Goal: Check status: Check status

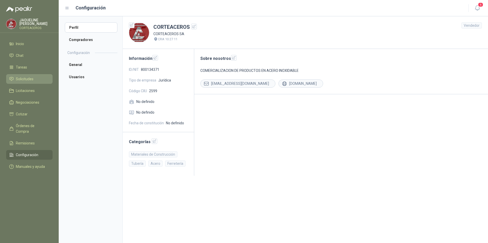
click at [43, 81] on li "Solicitudes" at bounding box center [29, 79] width 40 height 6
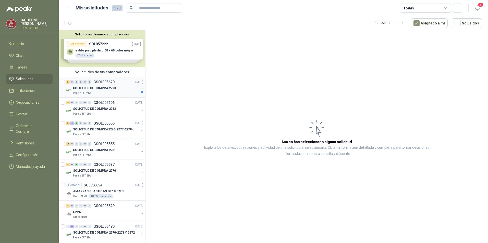
click at [116, 84] on div "3 0 0 0 0 0 GSOL005620 [DATE]" at bounding box center [105, 82] width 78 height 6
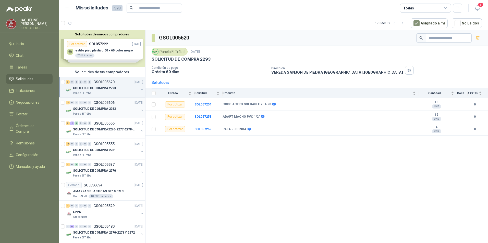
click at [103, 106] on div "SOLICITUD DE COMPRA 2283" at bounding box center [106, 109] width 66 height 6
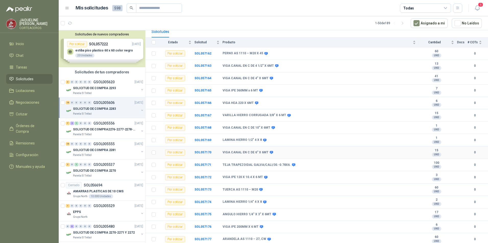
scroll to position [52, 0]
click at [97, 132] on div "SOLICITUD DE COMPRA2276-2277-2278-2284-2285-" at bounding box center [106, 130] width 66 height 6
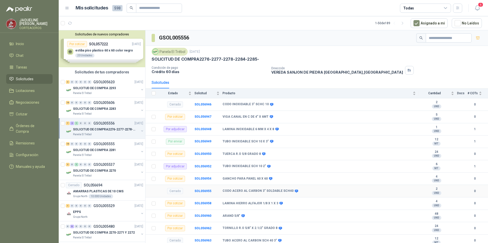
scroll to position [15, 0]
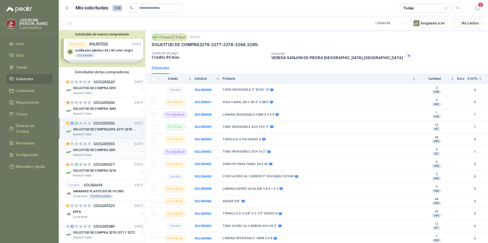
click at [121, 152] on div "SOLICITUD DE COMPRA 2281" at bounding box center [106, 150] width 66 height 6
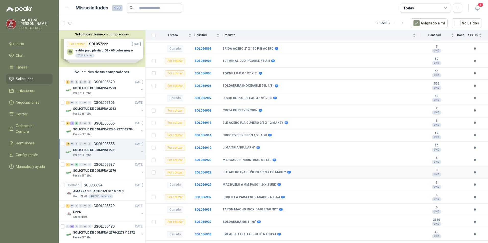
scroll to position [126, 0]
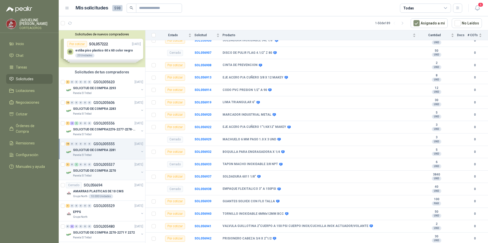
click at [104, 174] on div "Panela El Trébol" at bounding box center [106, 176] width 66 height 4
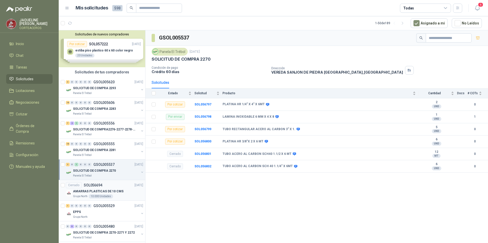
click at [98, 193] on p "AMARRAS PLASTICAS DE 10 CMS" at bounding box center [98, 191] width 51 height 5
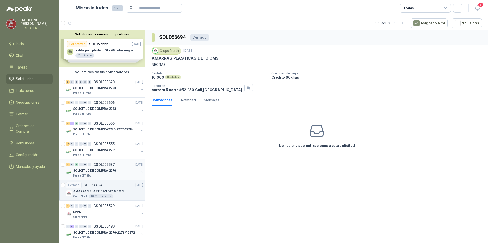
click at [105, 174] on div "Panela El Trébol" at bounding box center [106, 176] width 66 height 4
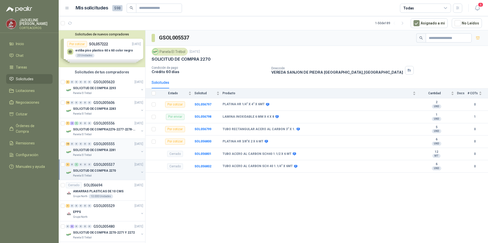
click at [106, 155] on div "Panela El Trébol" at bounding box center [106, 155] width 66 height 4
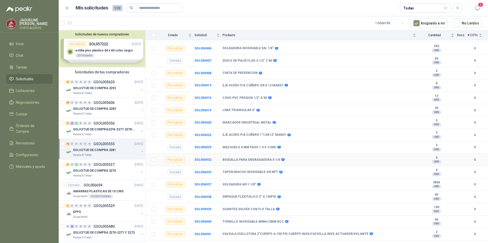
scroll to position [126, 0]
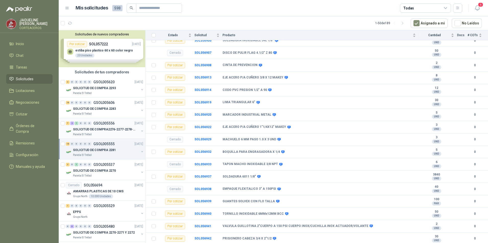
click at [105, 131] on p "SOLICITUD DE COMPRA2276-2277-2278-2284-2285-" at bounding box center [105, 129] width 64 height 5
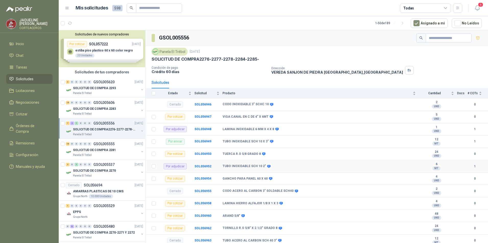
scroll to position [15, 0]
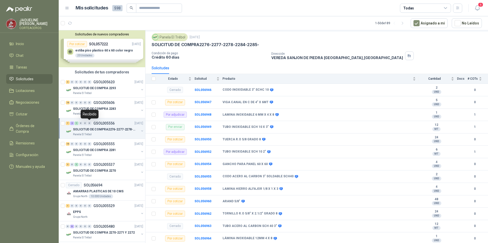
click at [95, 110] on div "Recibido" at bounding box center [90, 114] width 18 height 9
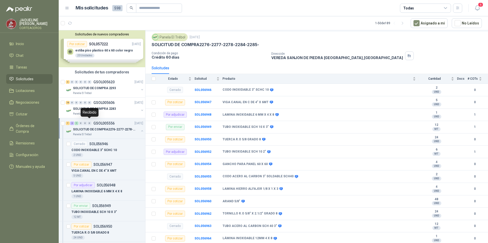
scroll to position [2, 0]
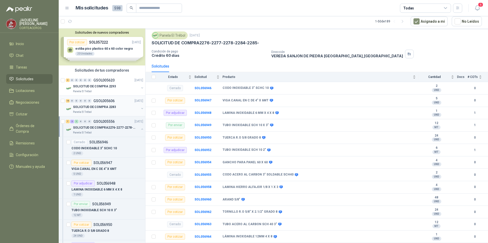
click at [118, 107] on div "SOLICITUD DE COMPRA 2283" at bounding box center [106, 107] width 66 height 6
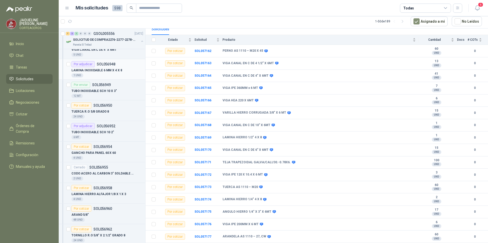
scroll to position [153, 0]
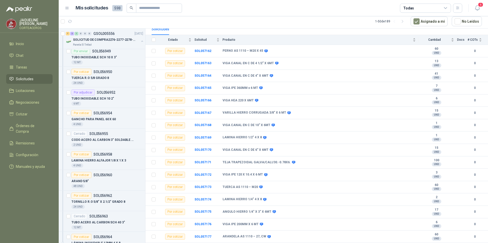
click at [19, 79] on span "Solicitudes" at bounding box center [25, 79] width 18 height 6
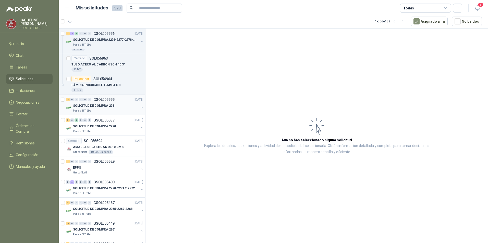
scroll to position [332, 0]
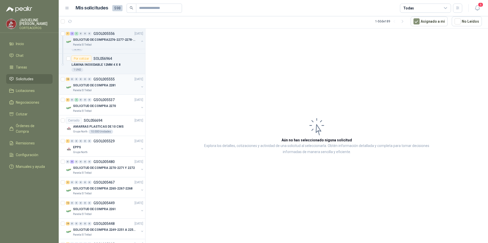
click at [108, 89] on div "Panela El Trébol" at bounding box center [106, 91] width 66 height 4
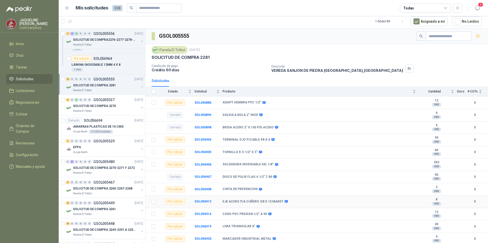
scroll to position [126, 0]
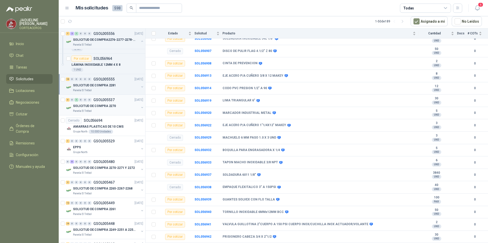
click at [102, 106] on p "SOLICITUD DE COMPRA 2270" at bounding box center [94, 106] width 43 height 5
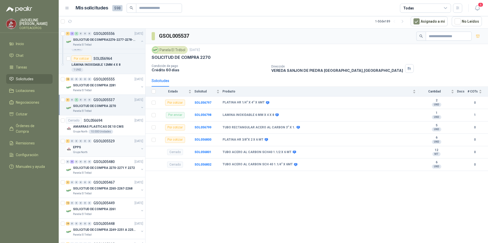
click at [110, 149] on div "EPPS" at bounding box center [106, 147] width 66 height 6
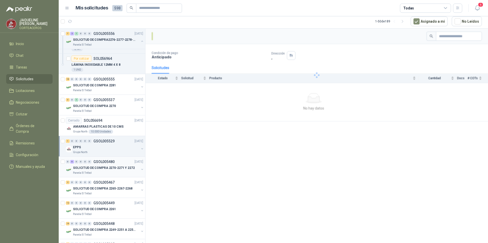
click at [111, 168] on p "SOLICITUD DE COMPRA 2270-2271 Y 2272" at bounding box center [104, 168] width 62 height 5
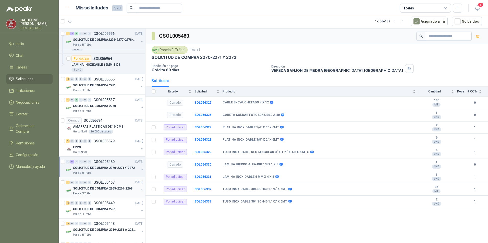
click at [113, 188] on p "SOLICITUD DE COMPRA 2265-2267-2268" at bounding box center [102, 188] width 59 height 5
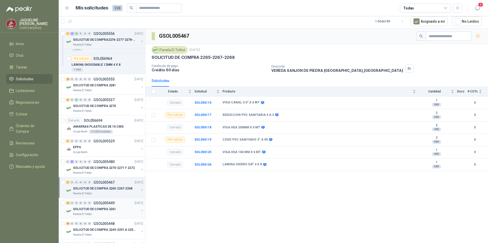
click at [113, 209] on p "SOLICITUD DE COMPRA 2261" at bounding box center [94, 209] width 43 height 5
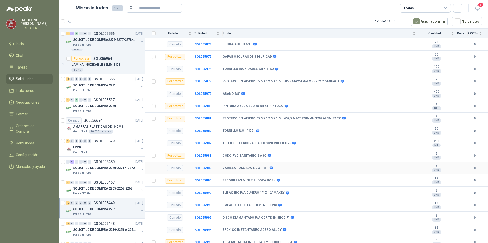
scroll to position [201, 0]
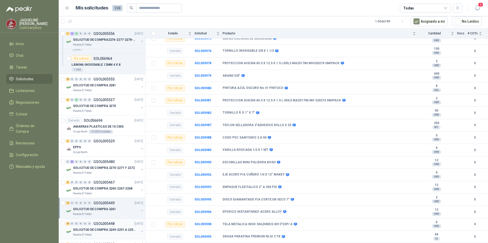
click at [106, 230] on p "SOLICITUD DE COMPRA 2249-2251 A 2256-2258 Y 2262" at bounding box center [105, 230] width 64 height 5
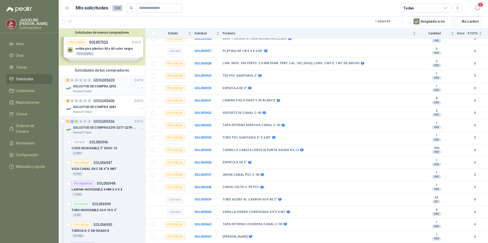
click at [105, 83] on div "3 0 0 0 0 0 GSOL005620 [DATE]" at bounding box center [105, 80] width 78 height 6
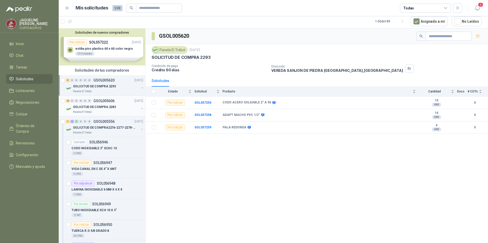
click at [106, 109] on p "SOLICITUD DE COMPRA 2283" at bounding box center [94, 107] width 43 height 5
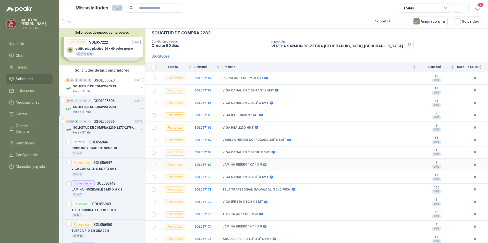
scroll to position [52, 0]
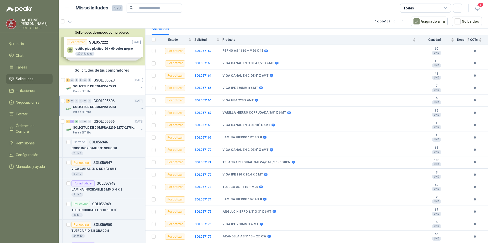
click at [109, 129] on p "SOLICITUD DE COMPRA2276-2277-2278-2284-2285-" at bounding box center [105, 128] width 64 height 5
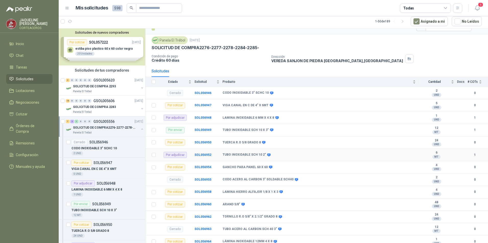
scroll to position [15, 0]
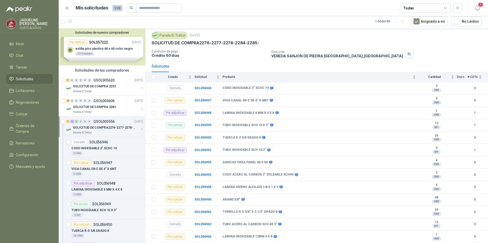
click at [121, 128] on p "SOLICITUD DE COMPRA2276-2277-2278-2284-2285-" at bounding box center [105, 128] width 64 height 5
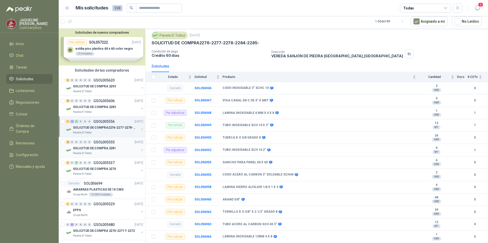
click at [111, 149] on p "SOLICITUD DE COMPRA 2281" at bounding box center [94, 148] width 43 height 5
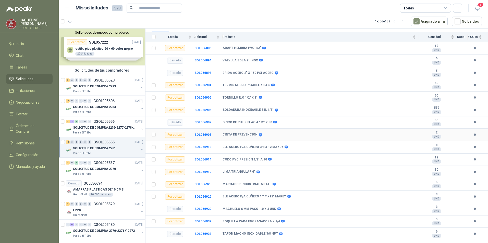
scroll to position [126, 0]
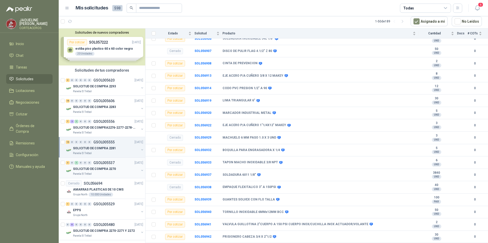
click at [114, 169] on div "SOLICITUD DE COMPRA 2270" at bounding box center [106, 169] width 66 height 6
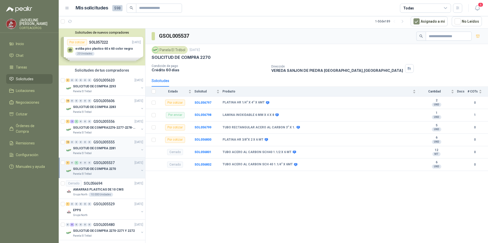
click at [116, 151] on div "SOLICITUD DE COMPRA 2281" at bounding box center [106, 148] width 66 height 6
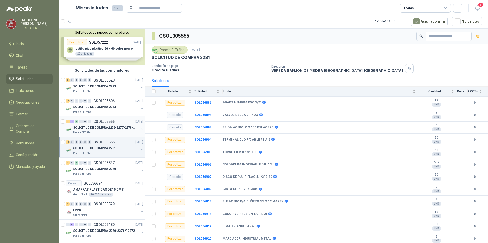
click at [106, 128] on p "SOLICITUD DE COMPRA2276-2277-2278-2284-2285-" at bounding box center [105, 128] width 64 height 5
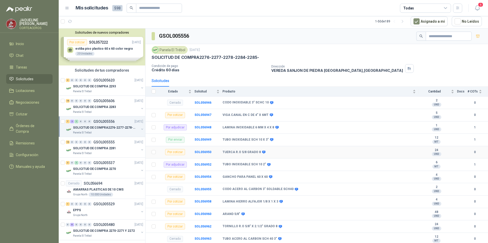
scroll to position [15, 0]
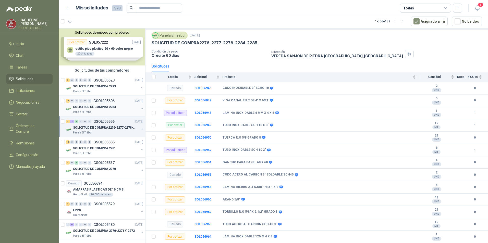
click at [91, 107] on p "SOLICITUD DE COMPRA 2283" at bounding box center [94, 107] width 43 height 5
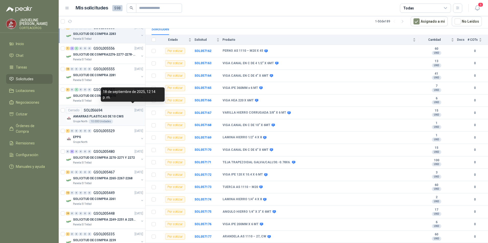
scroll to position [77, 0]
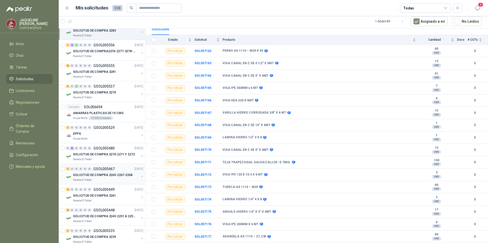
click at [113, 169] on p "GSOL005467" at bounding box center [103, 169] width 21 height 4
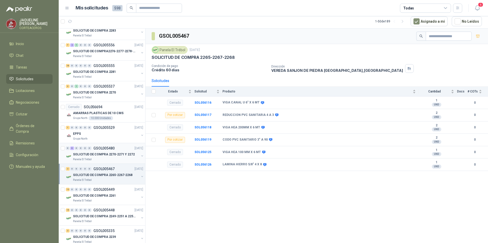
click at [117, 155] on p "SOLICITUD DE COMPRA 2270-2271 Y 2272" at bounding box center [104, 154] width 62 height 5
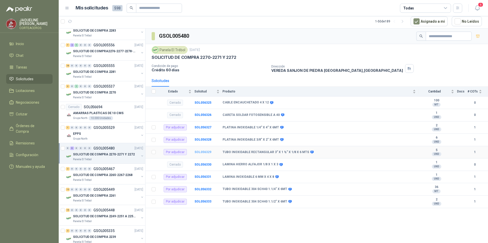
click at [207, 153] on b "SOL056329" at bounding box center [202, 153] width 17 height 4
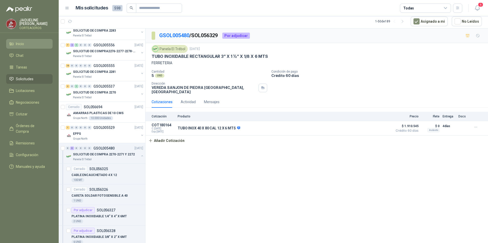
click at [27, 44] on li "Inicio" at bounding box center [29, 44] width 40 height 6
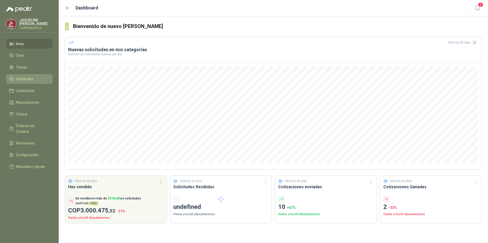
click at [32, 80] on span "Solicitudes" at bounding box center [25, 79] width 18 height 6
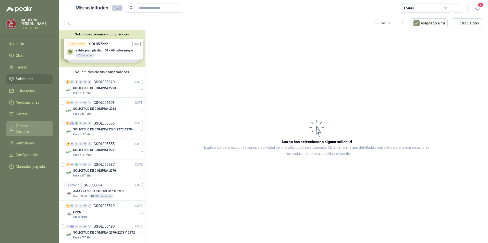
click at [42, 125] on span "Órdenes de Compra" at bounding box center [32, 128] width 32 height 11
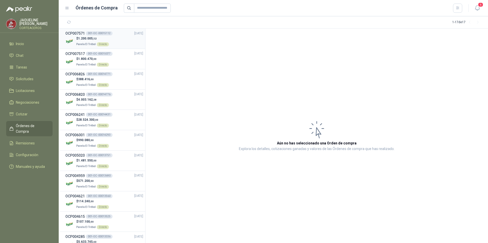
click at [116, 32] on div "OCP007571 001-OC -00015112 [DATE]" at bounding box center [104, 34] width 78 height 6
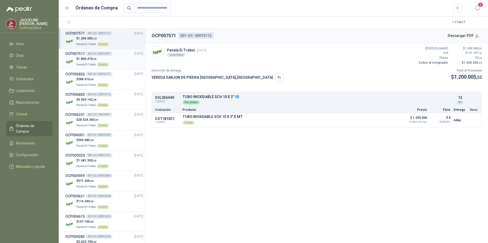
click at [123, 59] on div "$ 1.800.470 ,00 Panela El Trébol Directo" at bounding box center [104, 62] width 78 height 10
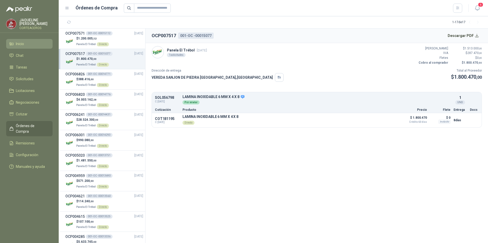
click at [33, 46] on li "Inicio" at bounding box center [29, 44] width 40 height 6
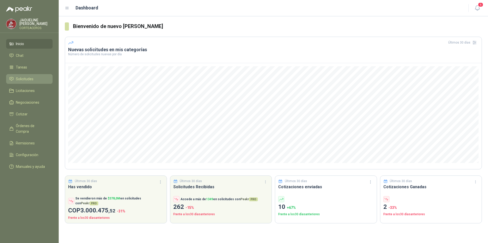
click at [22, 78] on span "Solicitudes" at bounding box center [25, 79] width 18 height 6
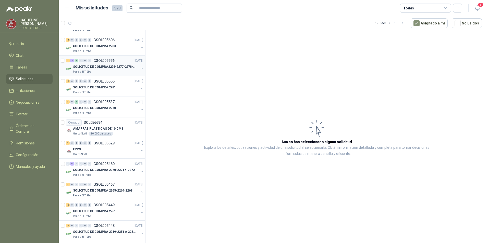
scroll to position [77, 0]
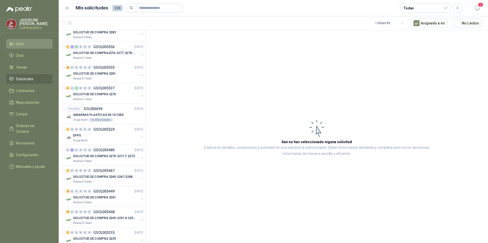
click at [29, 39] on link "Inicio" at bounding box center [29, 44] width 46 height 10
